Goal: Navigation & Orientation: Find specific page/section

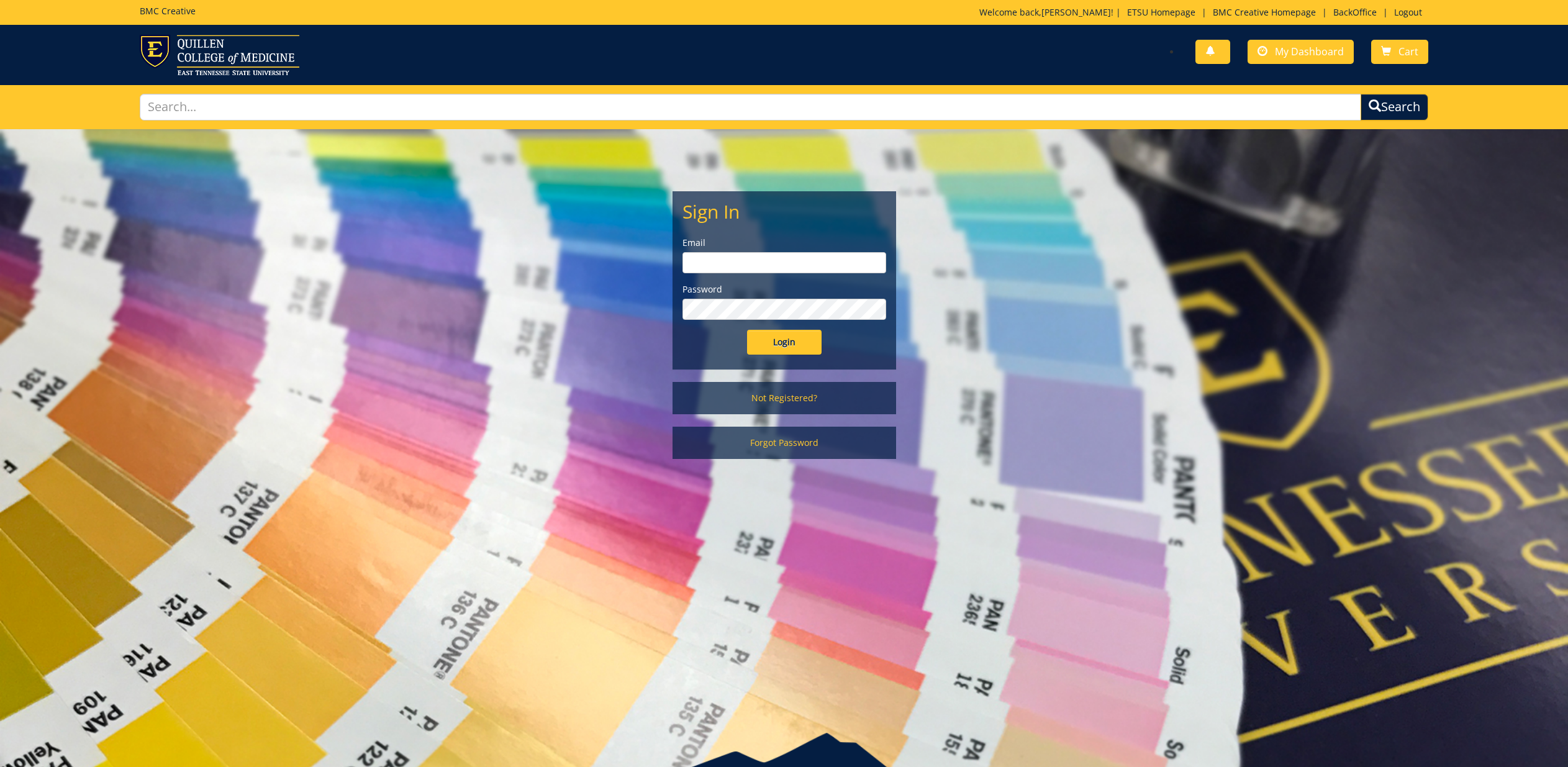
type input "[EMAIL_ADDRESS][DOMAIN_NAME]"
click at [774, 346] on input "Login" at bounding box center [784, 342] width 75 height 25
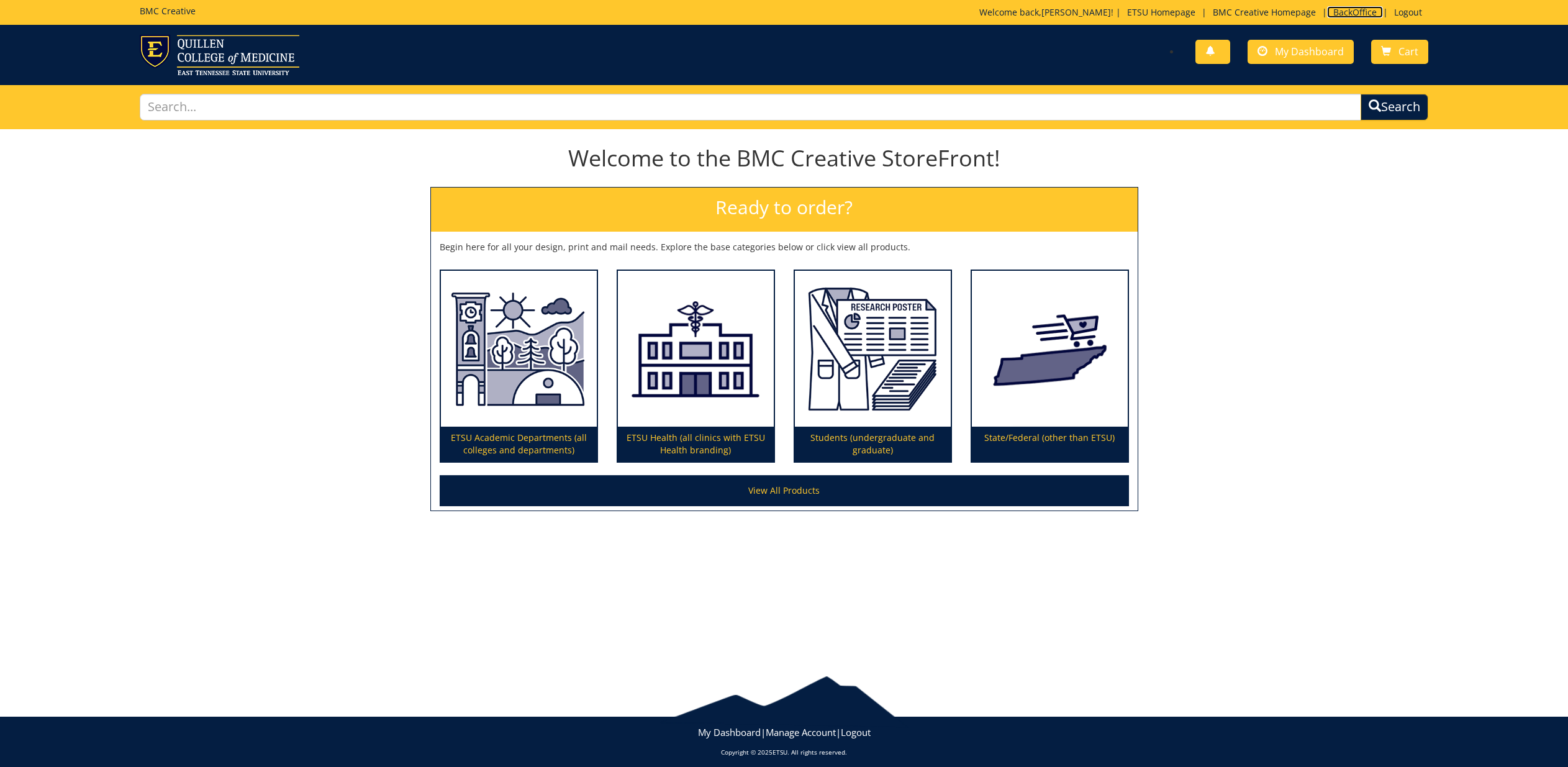
click at [1342, 13] on link "BackOffice" at bounding box center [1355, 12] width 56 height 12
